Goal: Task Accomplishment & Management: Use online tool/utility

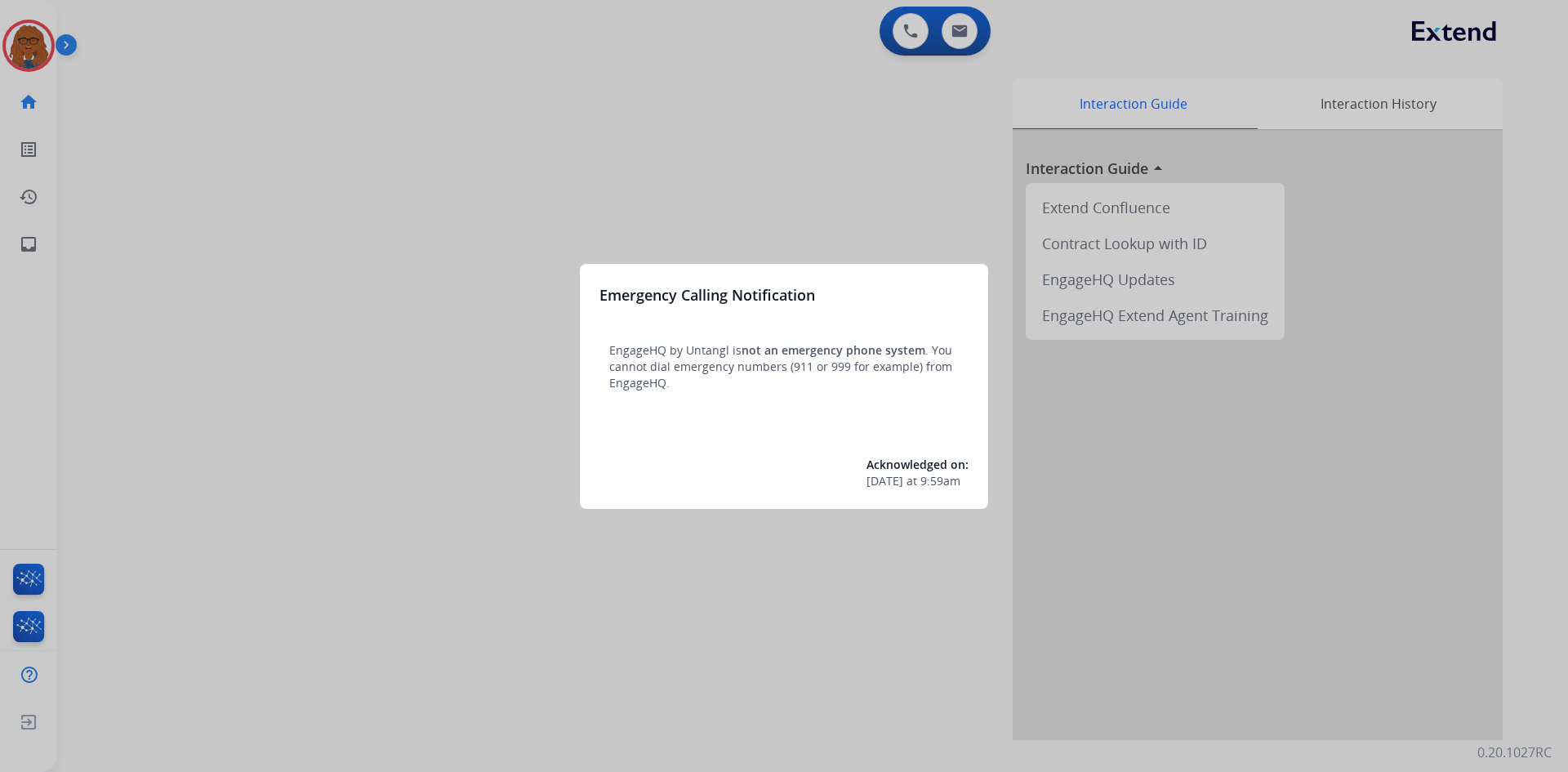
click at [694, 179] on div at bounding box center [784, 386] width 1568 height 772
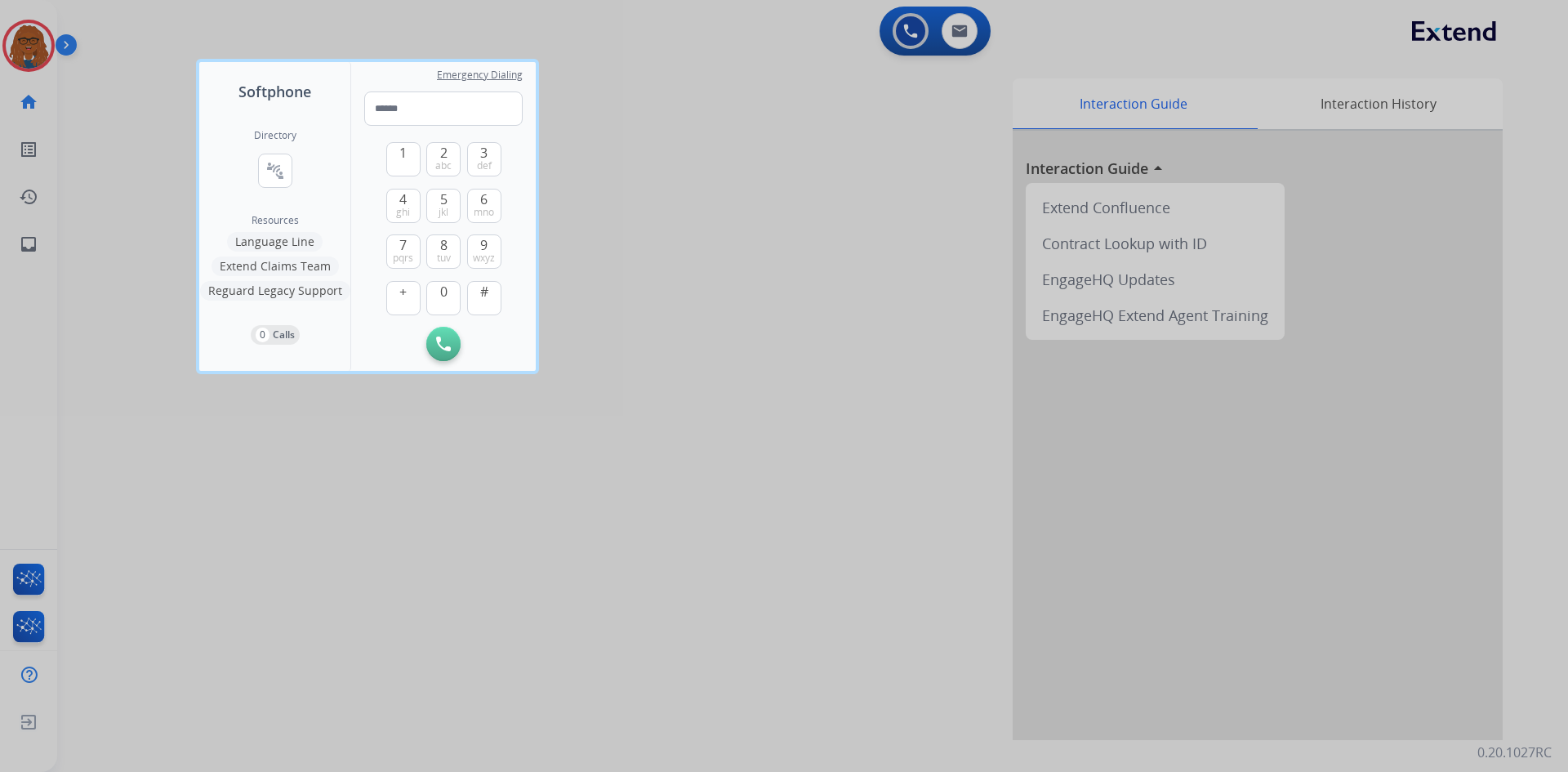
drag, startPoint x: 728, startPoint y: 147, endPoint x: 725, endPoint y: 125, distance: 22.2
click at [730, 139] on div at bounding box center [784, 386] width 1568 height 772
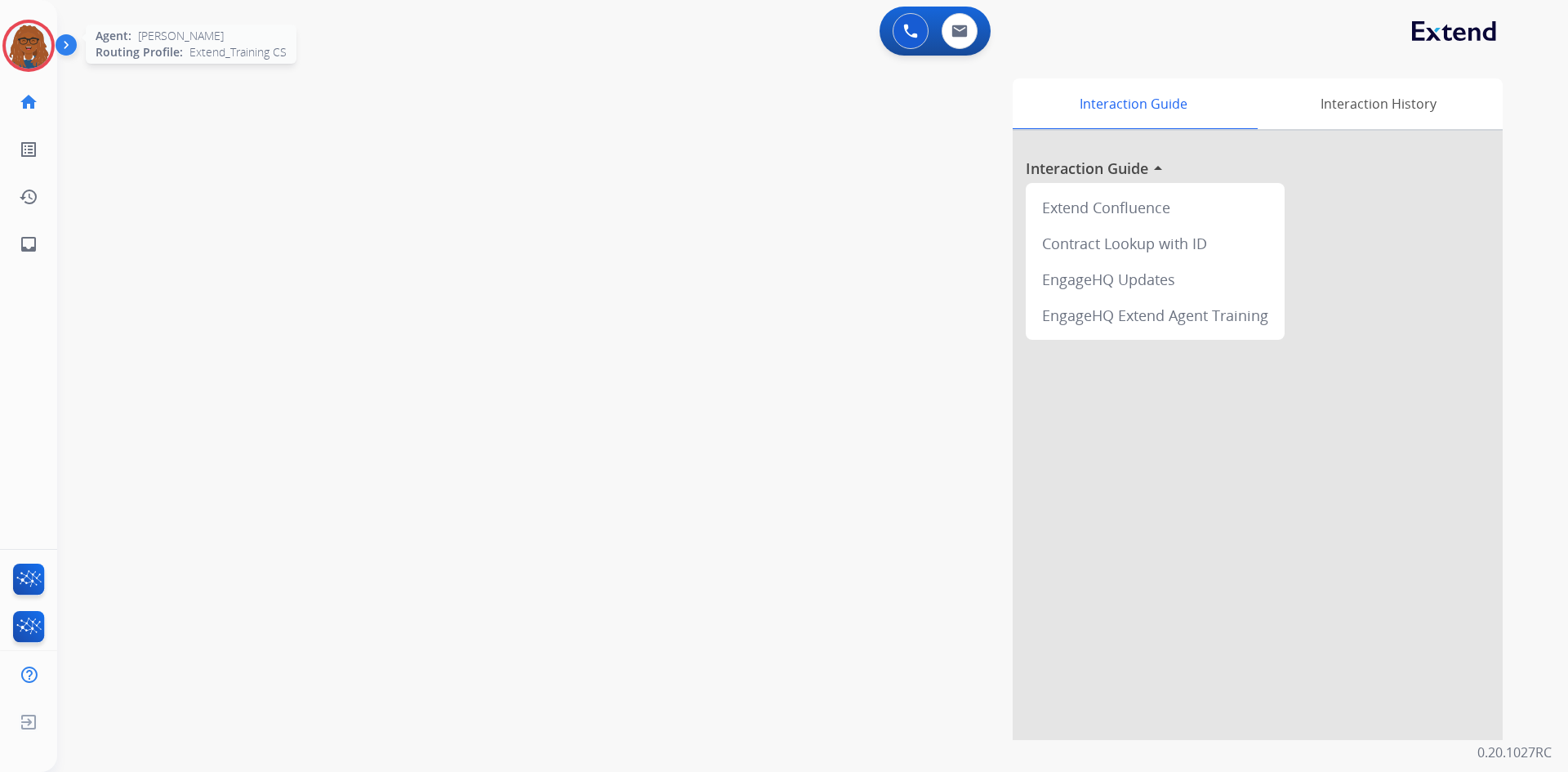
click at [40, 47] on img at bounding box center [29, 46] width 46 height 46
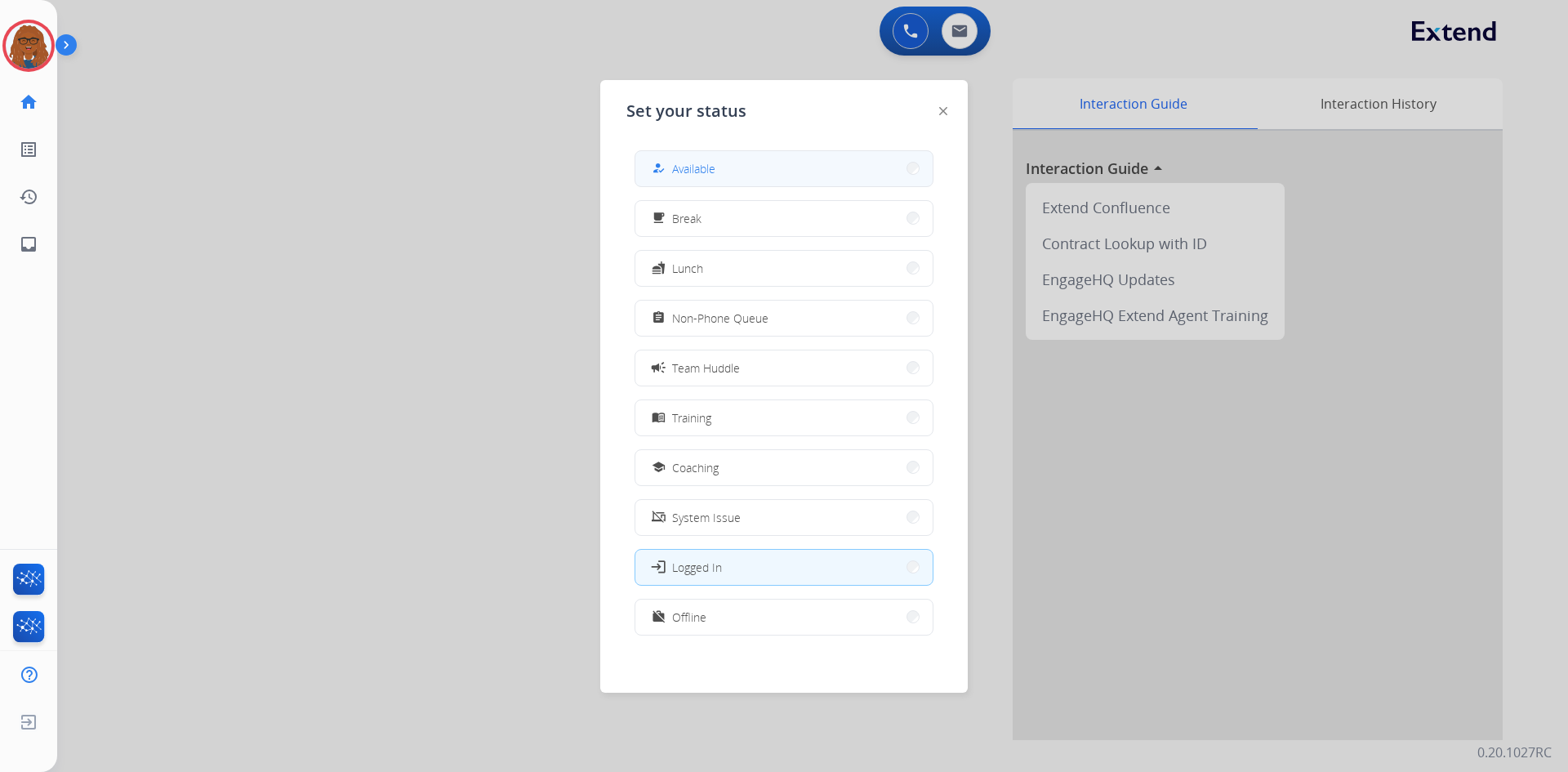
click at [704, 159] on button "how_to_reg Available" at bounding box center [784, 168] width 297 height 35
